Goal: Information Seeking & Learning: Compare options

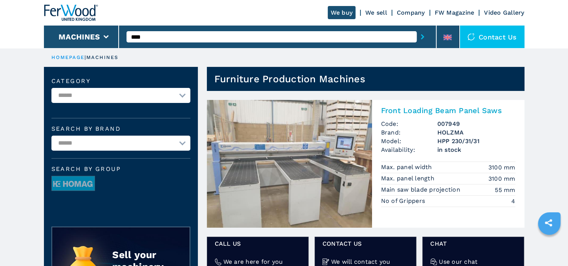
drag, startPoint x: 296, startPoint y: 157, endPoint x: 294, endPoint y: 162, distance: 5.4
click at [296, 157] on img at bounding box center [289, 164] width 165 height 128
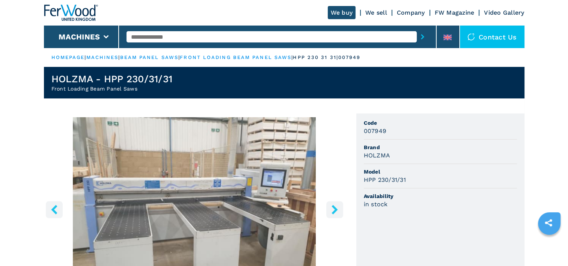
click at [266, 227] on img "Go to Slide 1" at bounding box center [194, 208] width 301 height 182
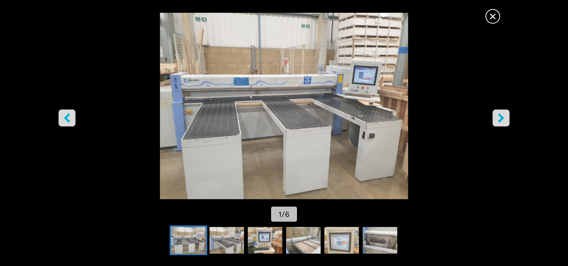
click at [496, 116] on icon "right-button" at bounding box center [500, 117] width 9 height 9
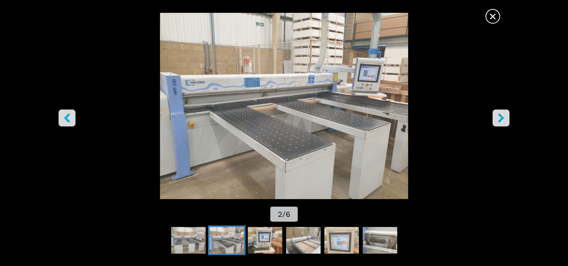
click at [496, 116] on icon "right-button" at bounding box center [500, 117] width 9 height 9
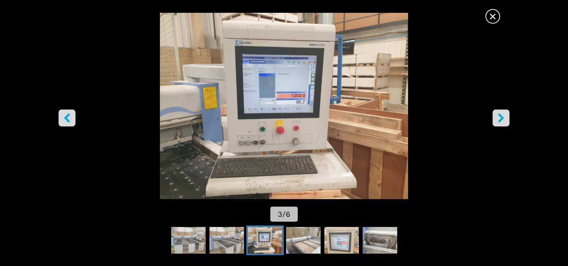
click at [494, 115] on button "right-button" at bounding box center [500, 118] width 17 height 17
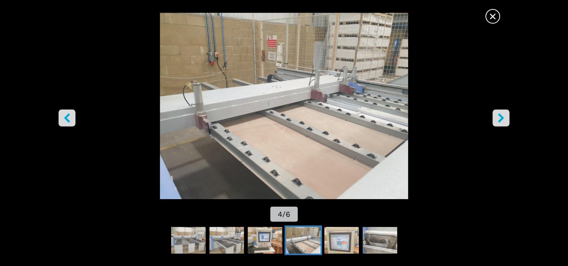
click at [498, 116] on icon "right-button" at bounding box center [500, 117] width 9 height 9
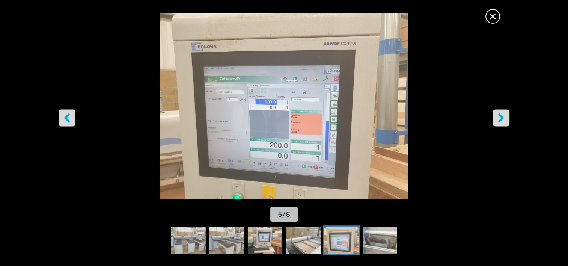
click at [499, 116] on icon "right-button" at bounding box center [500, 117] width 6 height 9
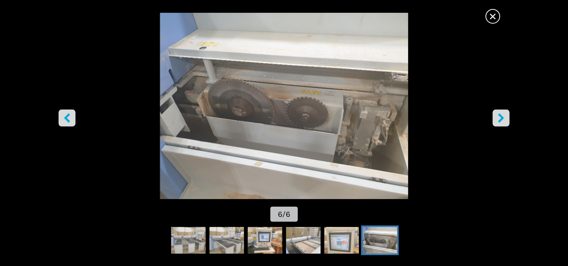
click at [498, 116] on icon "right-button" at bounding box center [500, 117] width 9 height 9
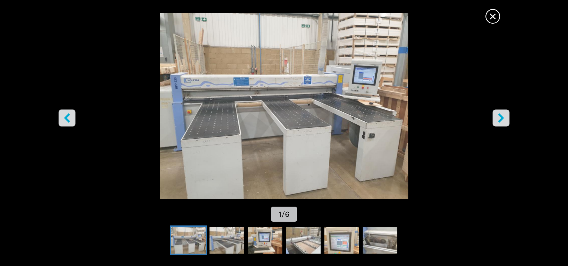
click at [179, 82] on img "Go to Slide 1" at bounding box center [284, 106] width 511 height 186
click at [489, 14] on span "×" at bounding box center [492, 14] width 13 height 13
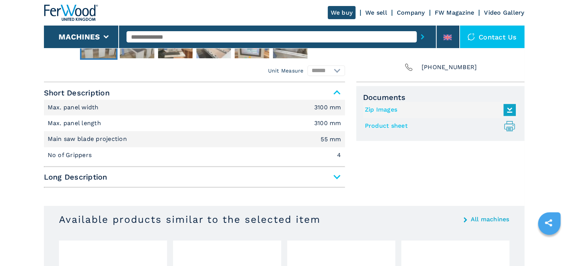
scroll to position [300, 0]
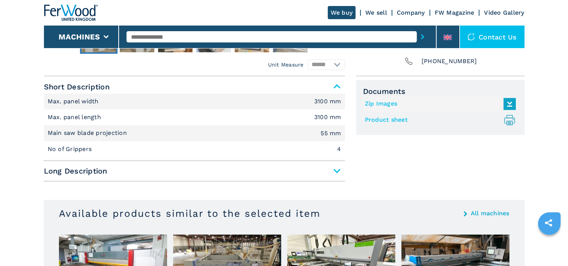
click at [339, 170] on span "Long Description" at bounding box center [194, 171] width 301 height 14
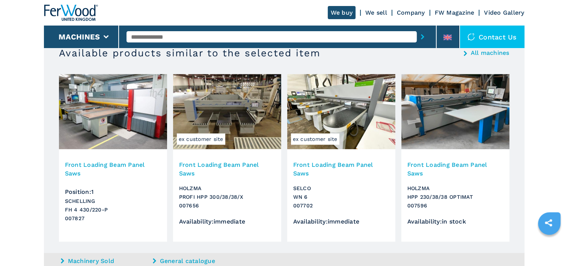
scroll to position [563, 0]
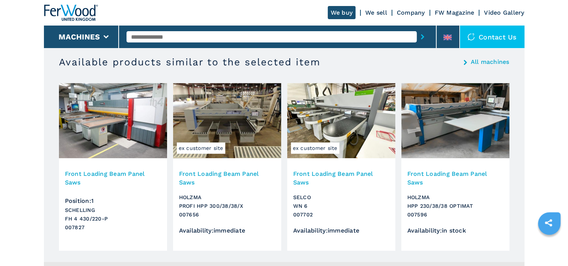
click at [422, 175] on h3 "Front Loading Beam Panel Saws" at bounding box center [455, 177] width 96 height 17
